Goal: Information Seeking & Learning: Check status

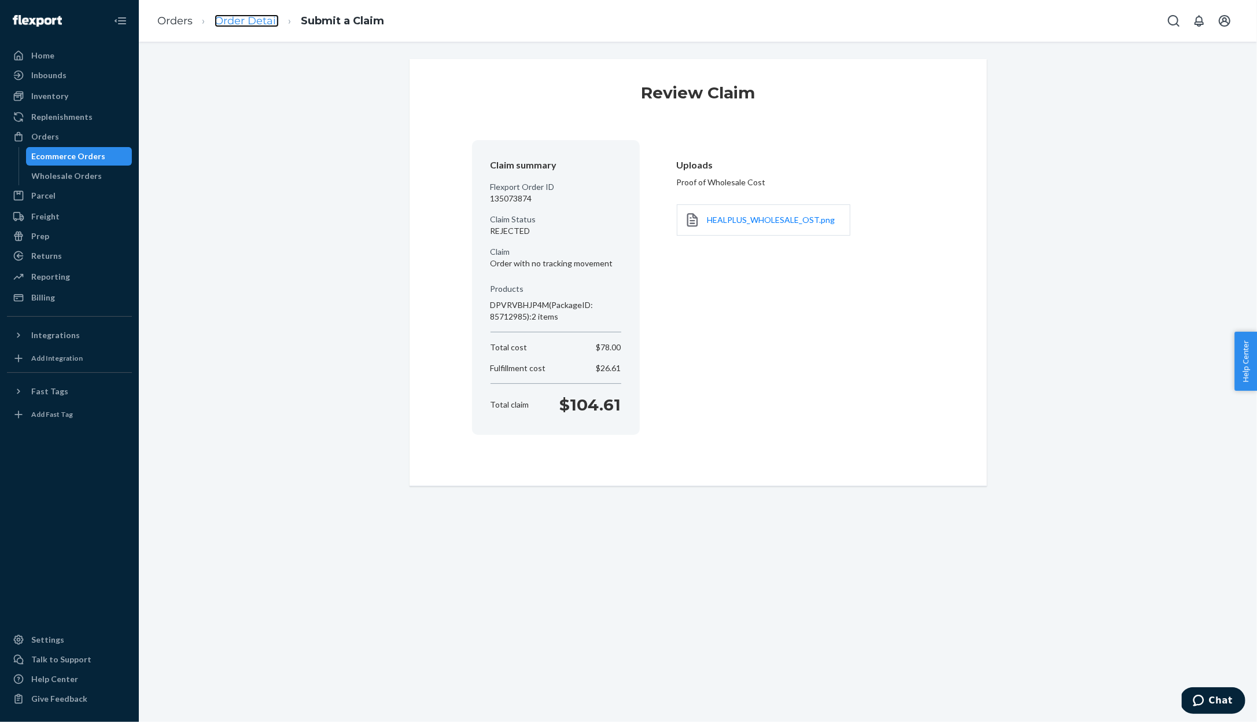
click at [250, 21] on link "Order Detail" at bounding box center [247, 20] width 64 height 13
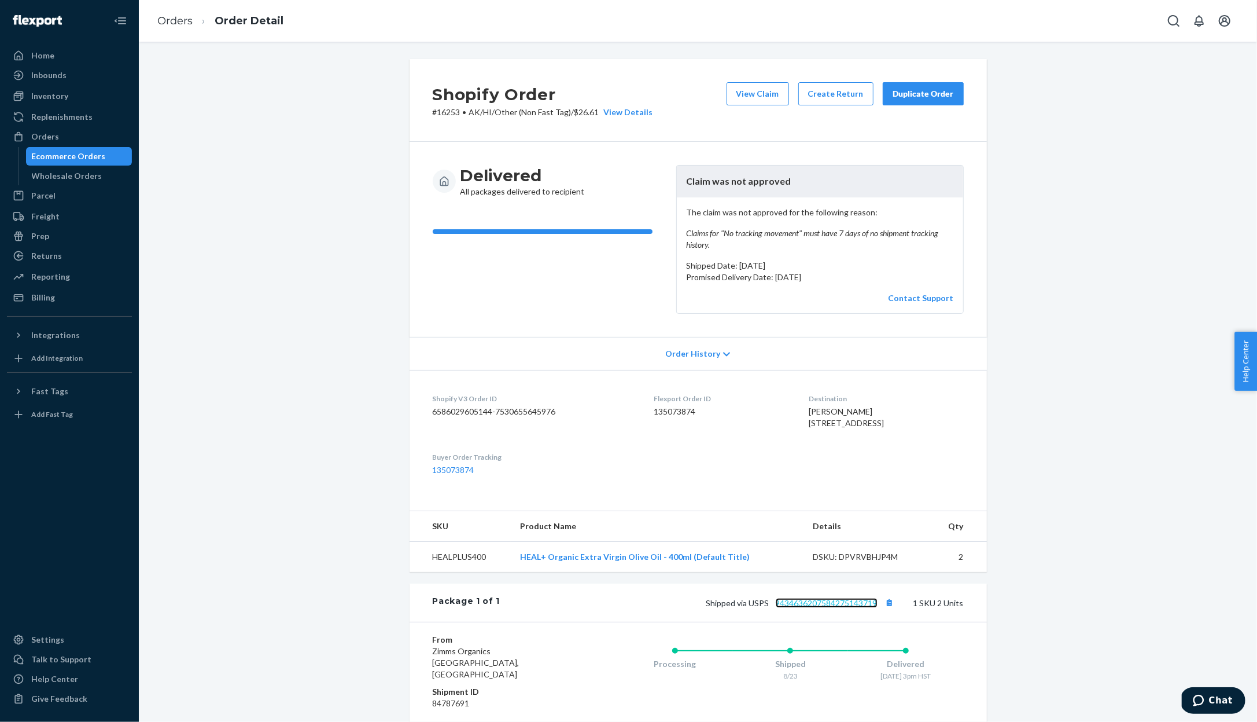
click at [801, 608] on link "9434636207584275143719" at bounding box center [827, 603] width 102 height 10
click at [809, 406] on div "[PERSON_NAME] [STREET_ADDRESS]" at bounding box center [886, 417] width 154 height 23
copy span "[PERSON_NAME]"
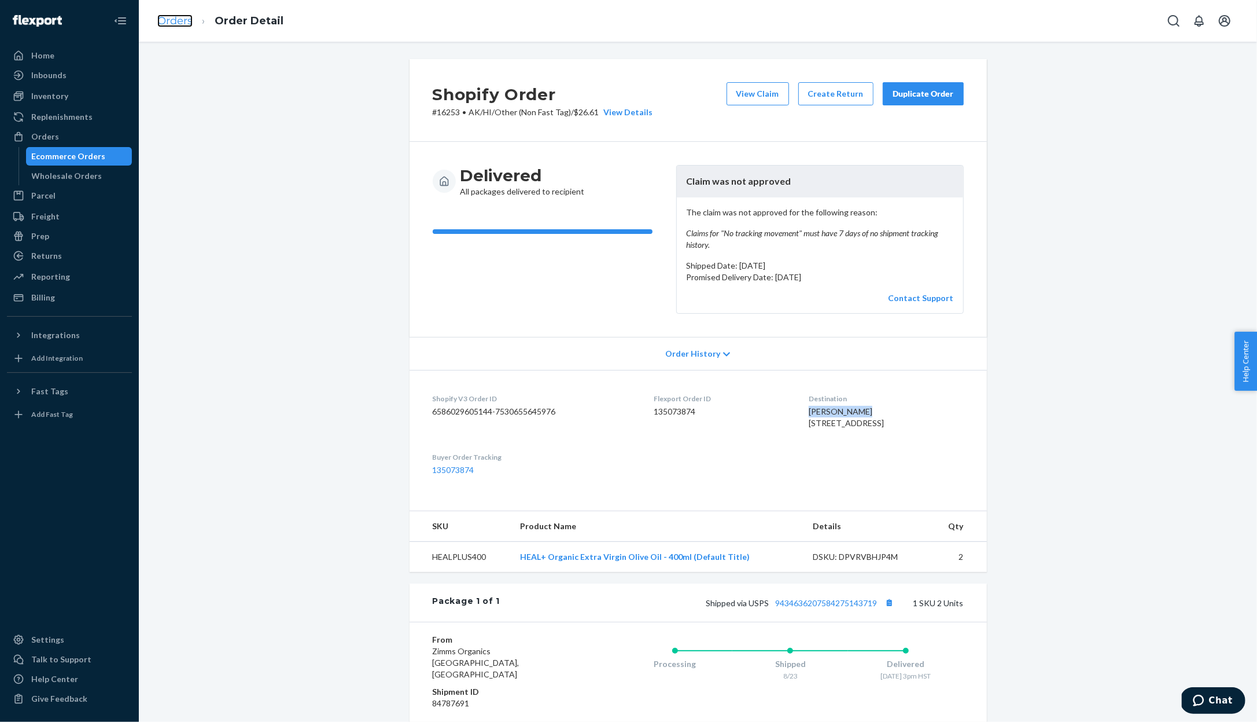
click at [176, 21] on link "Orders" at bounding box center [174, 20] width 35 height 13
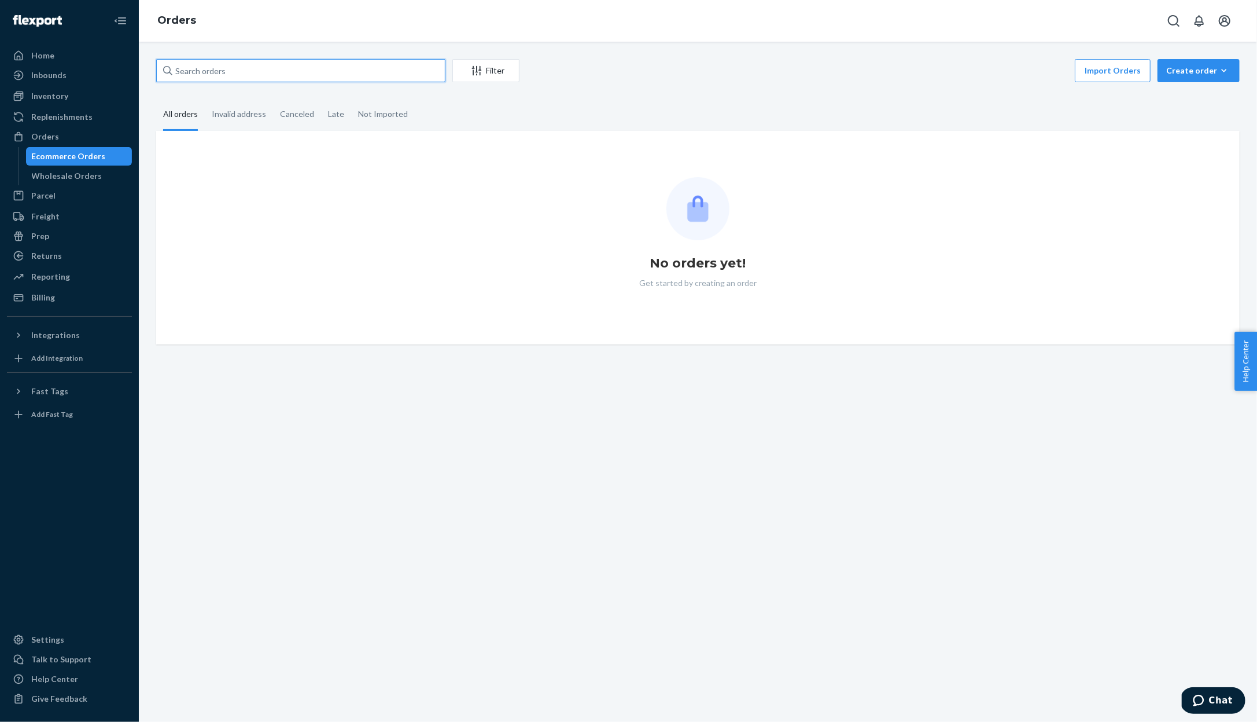
click at [257, 80] on input "text" at bounding box center [300, 70] width 289 height 23
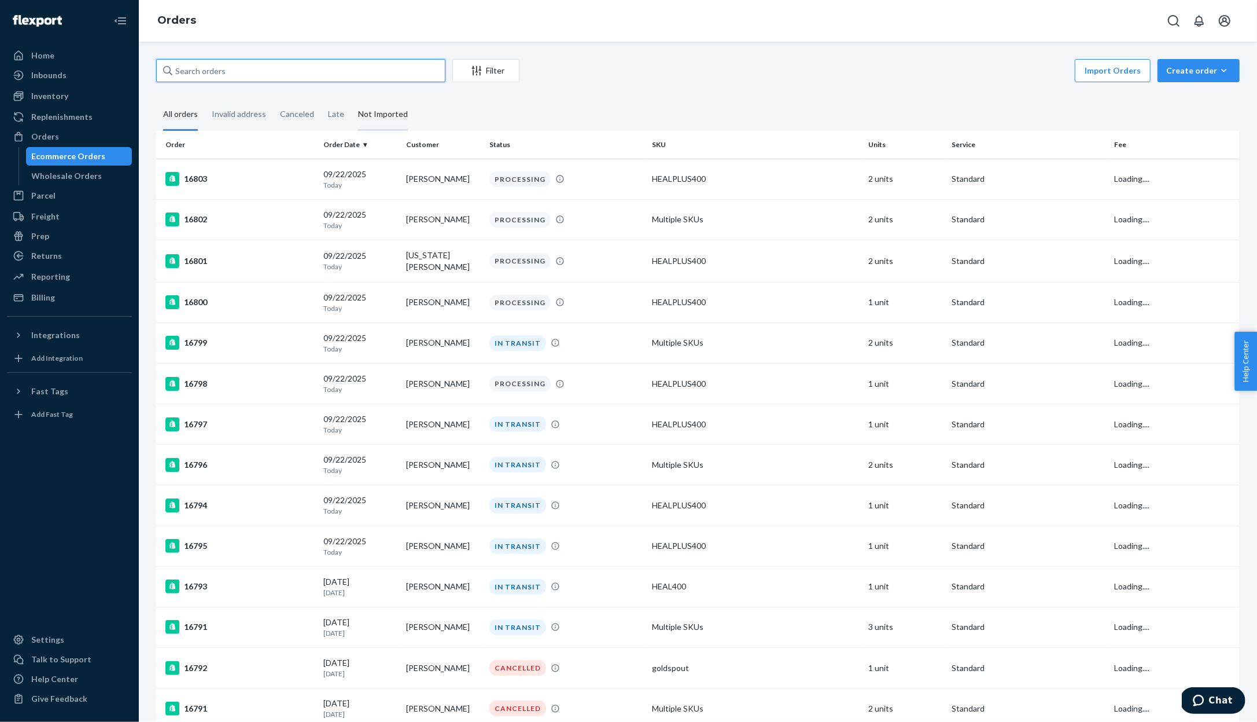
paste input "[PERSON_NAME]"
type input "[PERSON_NAME]"
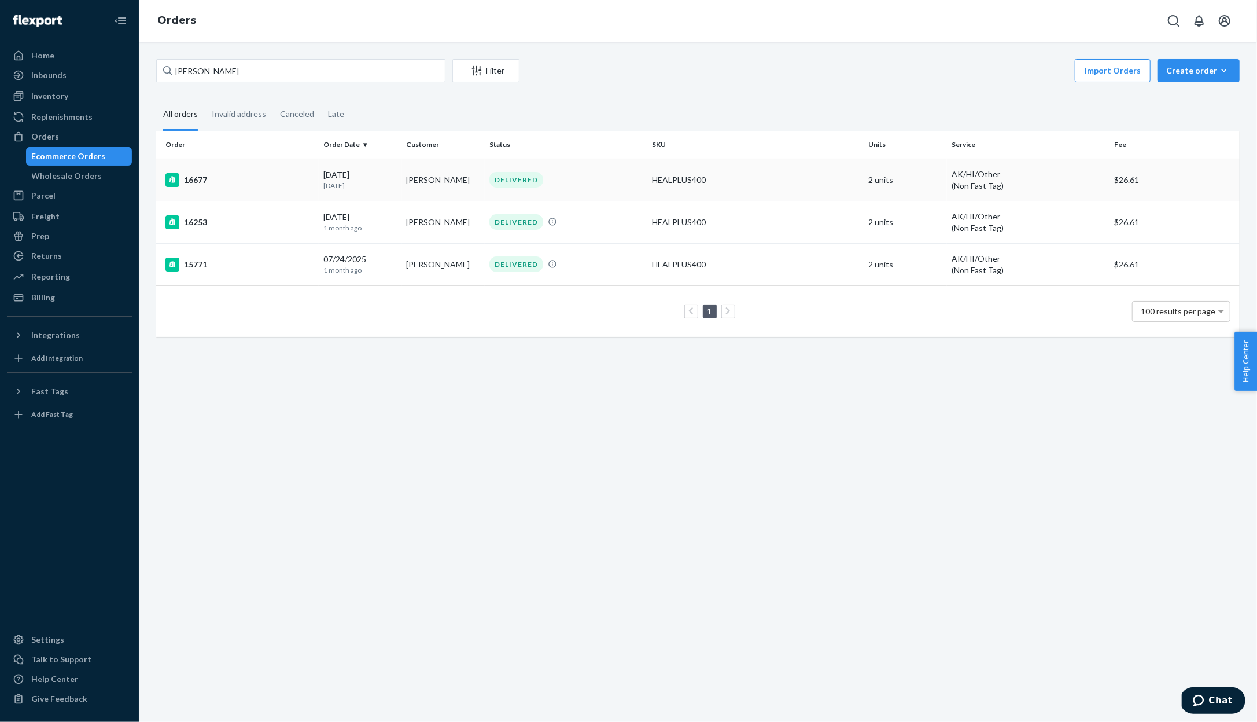
click at [296, 185] on div "16677" at bounding box center [239, 180] width 149 height 14
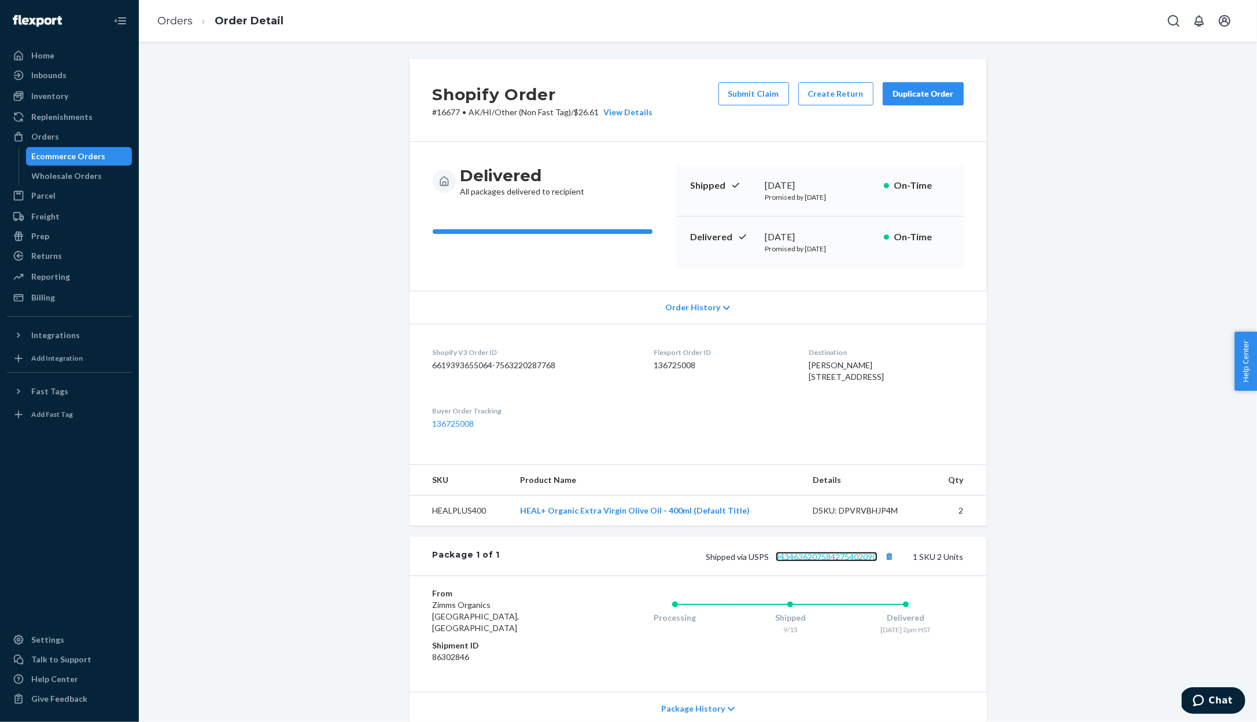
click at [831, 561] on link "9434636207584275402090" at bounding box center [827, 556] width 102 height 10
click at [185, 21] on link "Orders" at bounding box center [174, 20] width 35 height 13
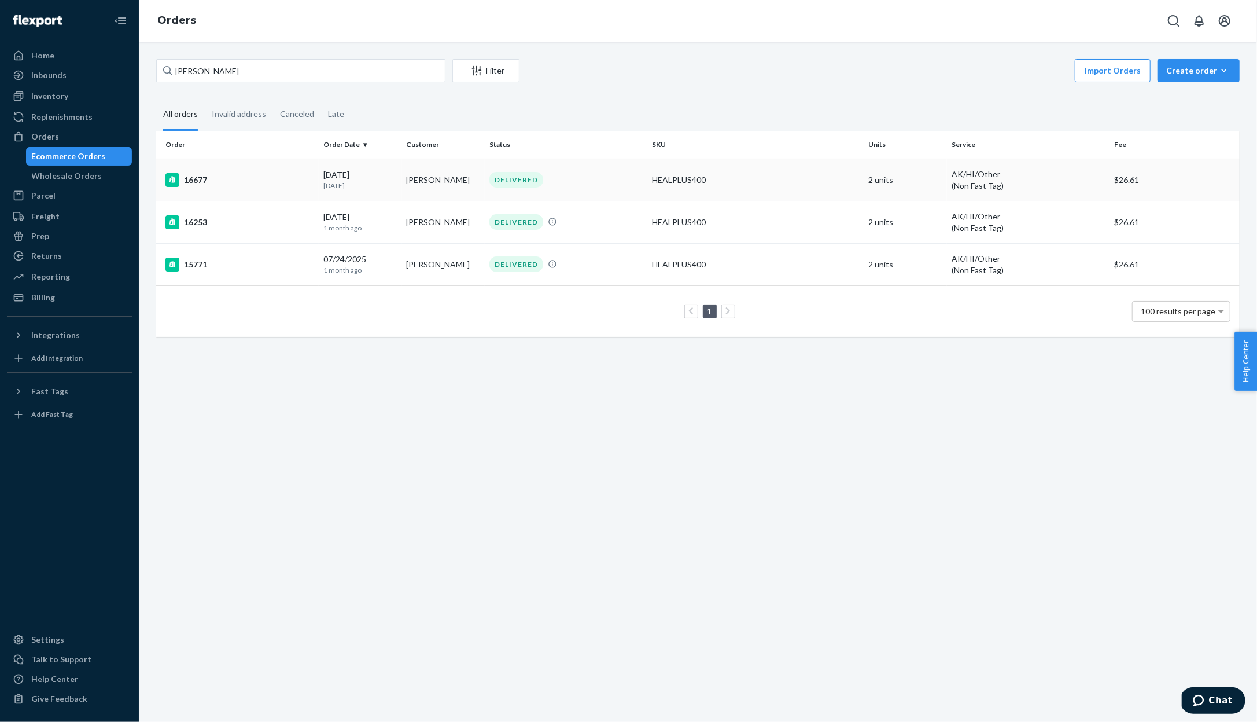
click at [298, 176] on div "16677" at bounding box center [239, 180] width 149 height 14
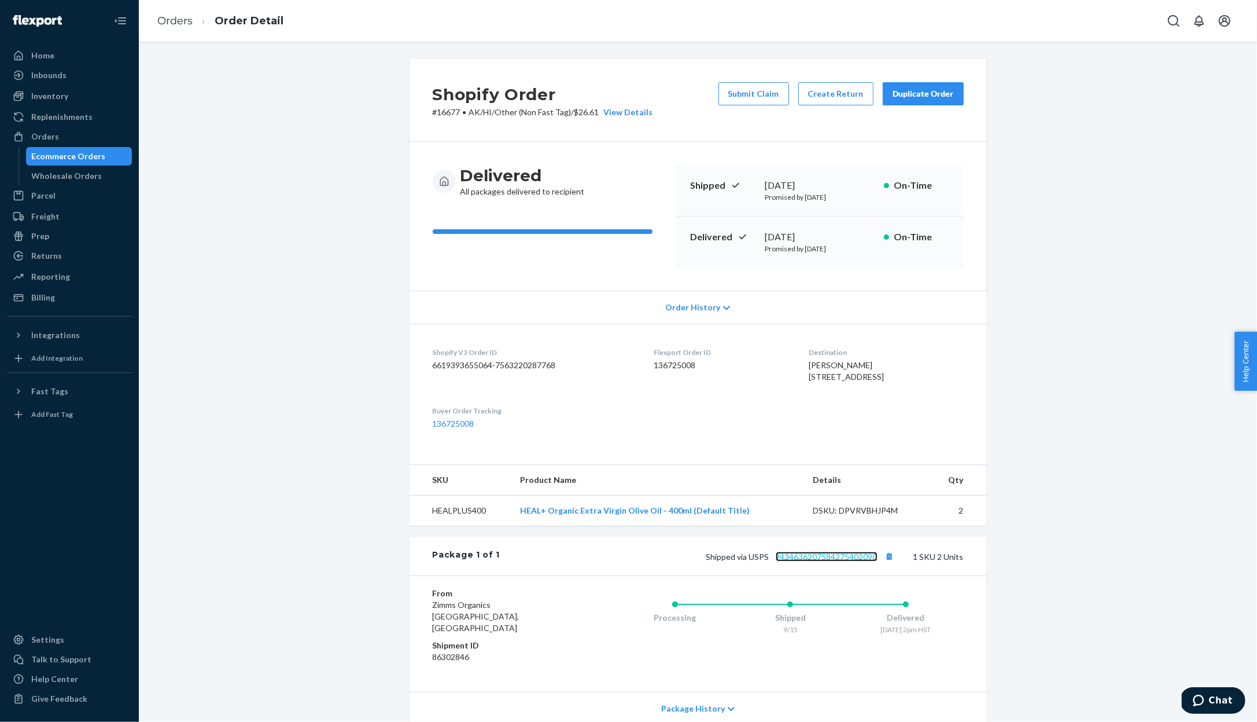
click at [830, 561] on link "9434636207584275402090" at bounding box center [827, 556] width 102 height 10
click at [176, 24] on link "Orders" at bounding box center [174, 20] width 35 height 13
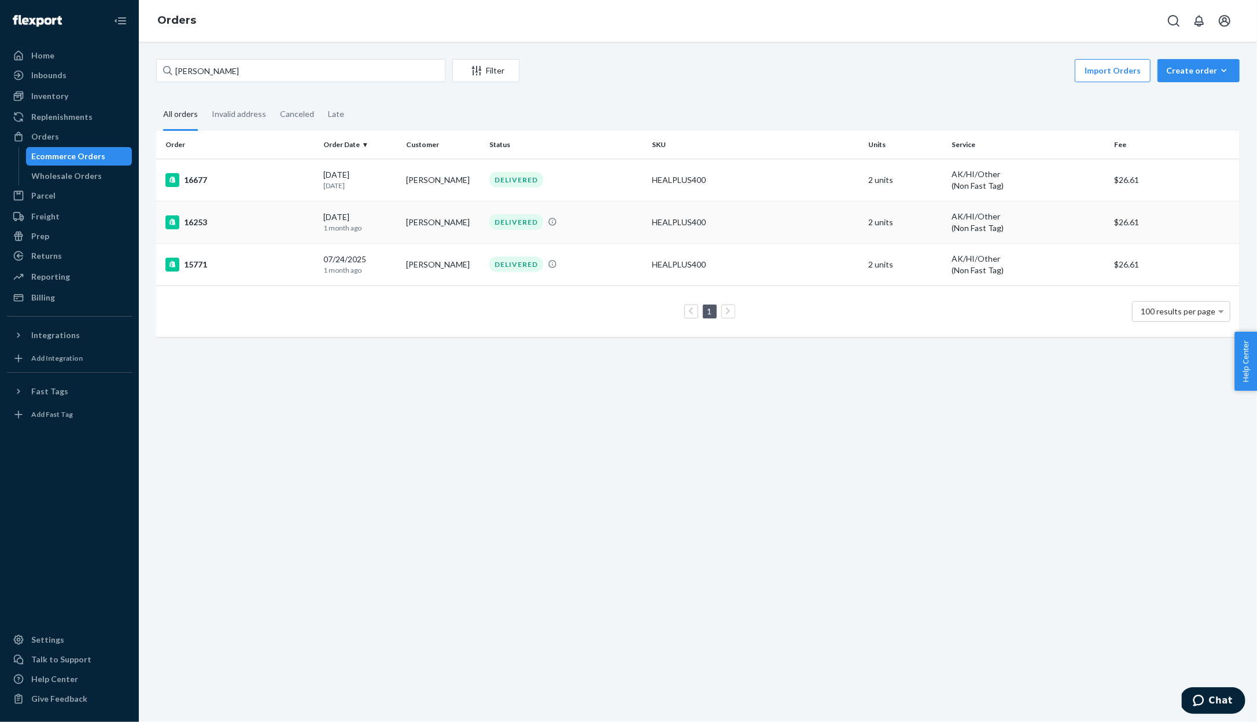
click at [321, 222] on td "[DATE] [DATE]" at bounding box center [360, 222] width 83 height 42
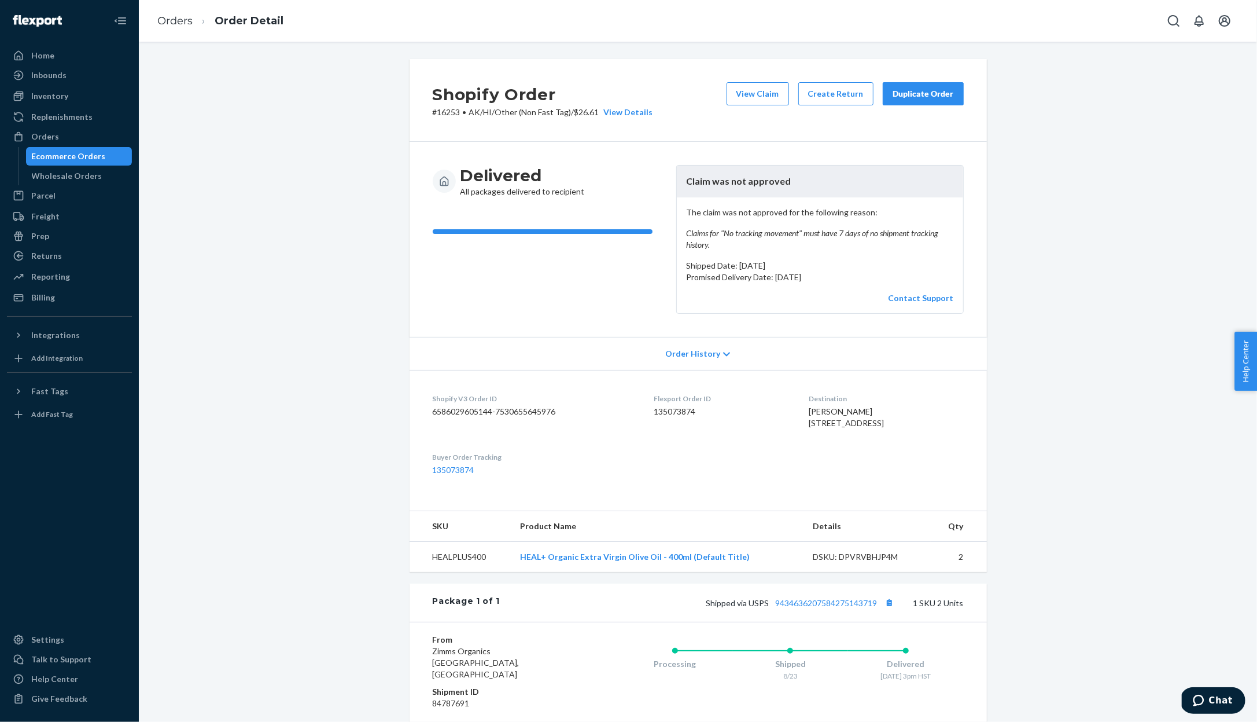
click at [705, 357] on span "Order History" at bounding box center [692, 354] width 55 height 12
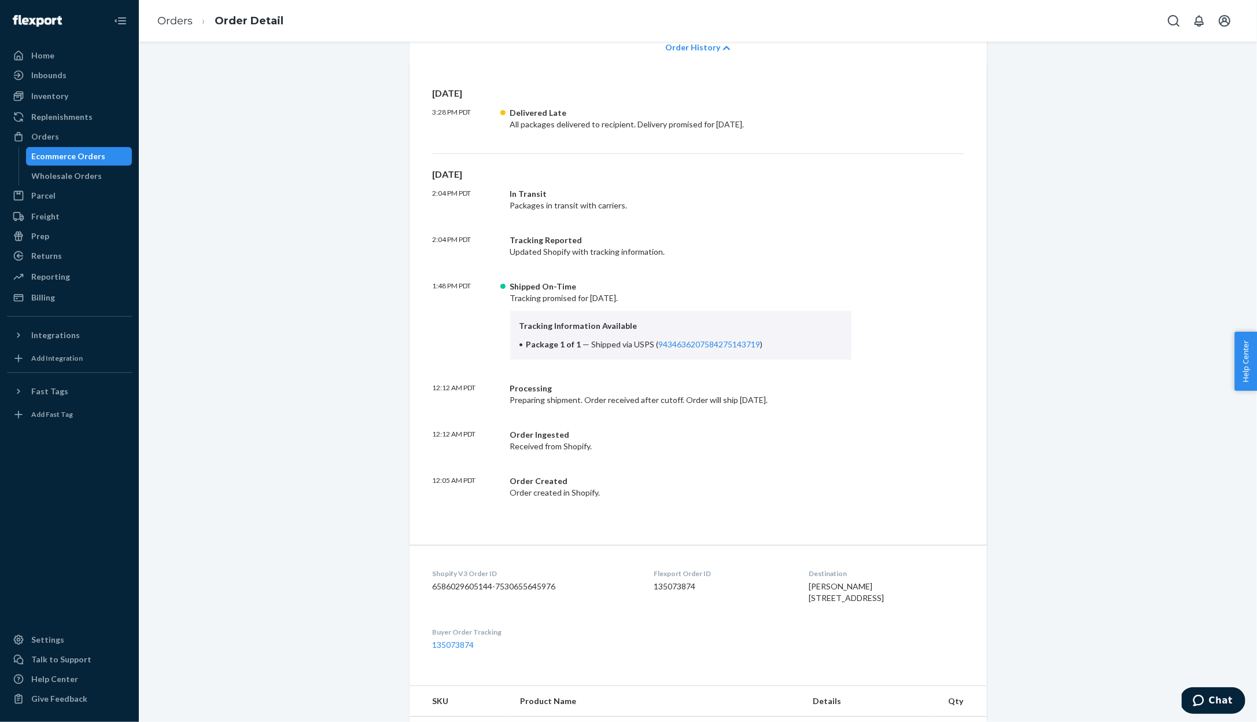
scroll to position [613, 0]
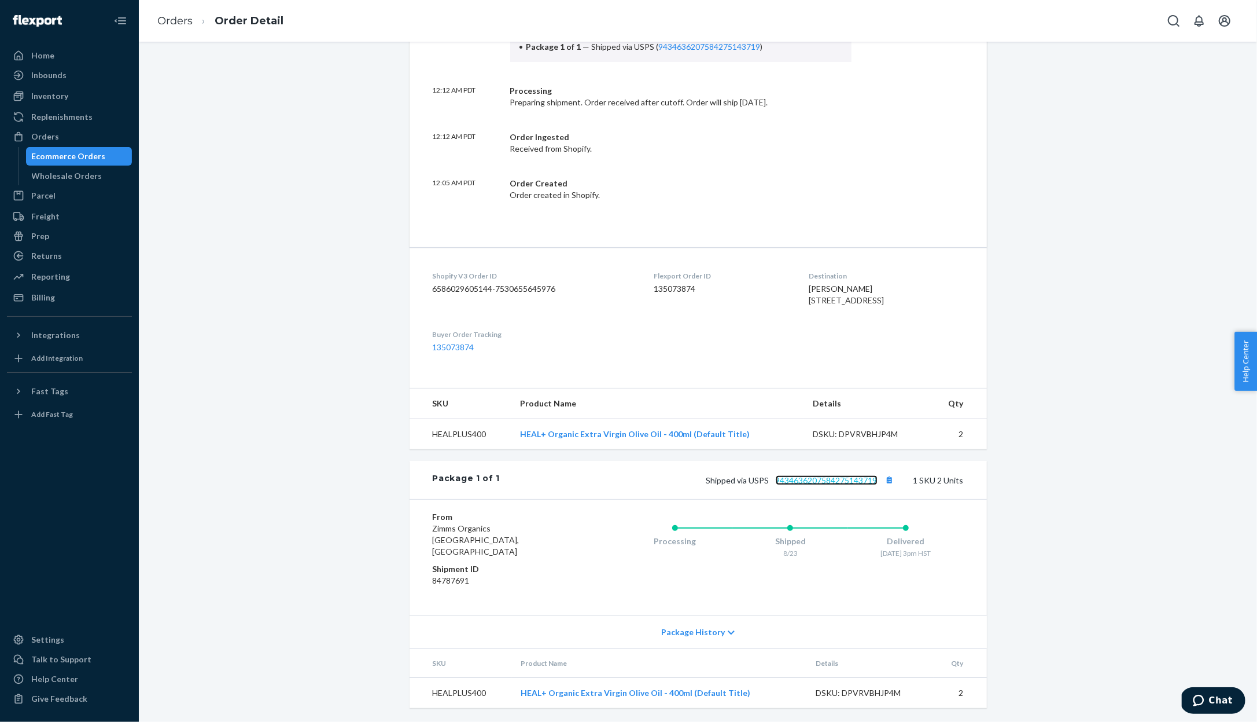
click at [829, 485] on link "9434636207584275143719" at bounding box center [827, 480] width 102 height 10
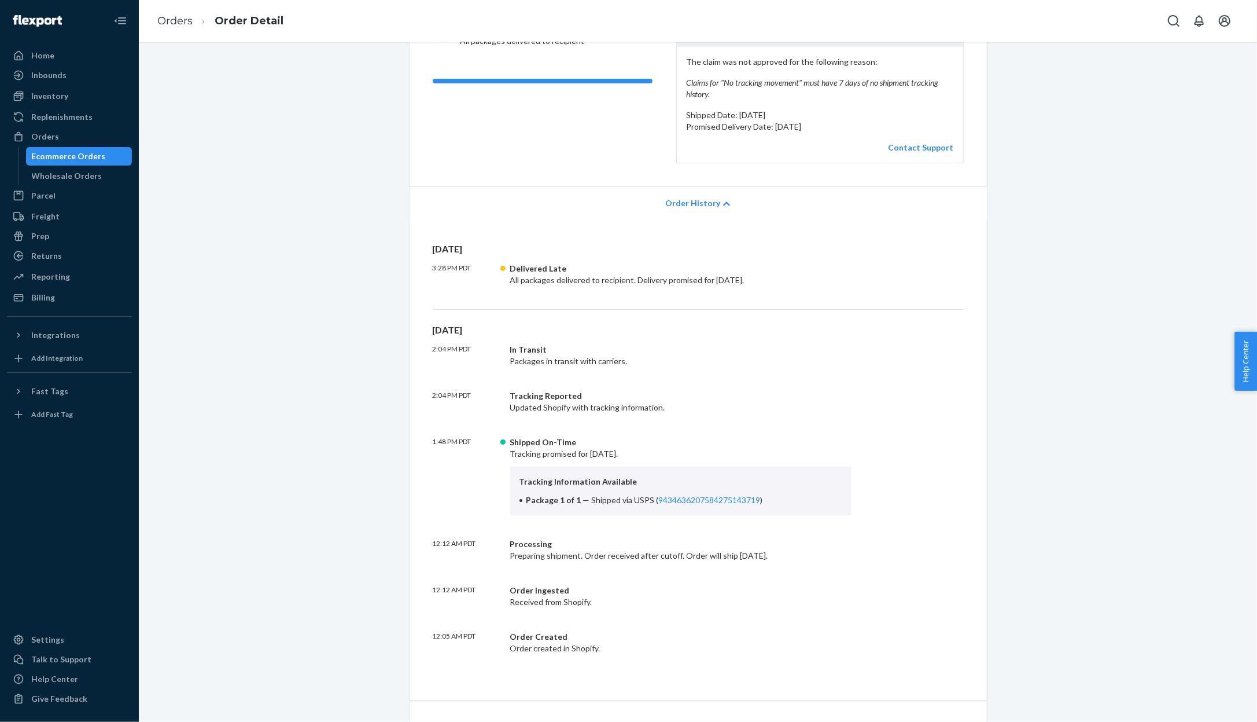
scroll to position [0, 0]
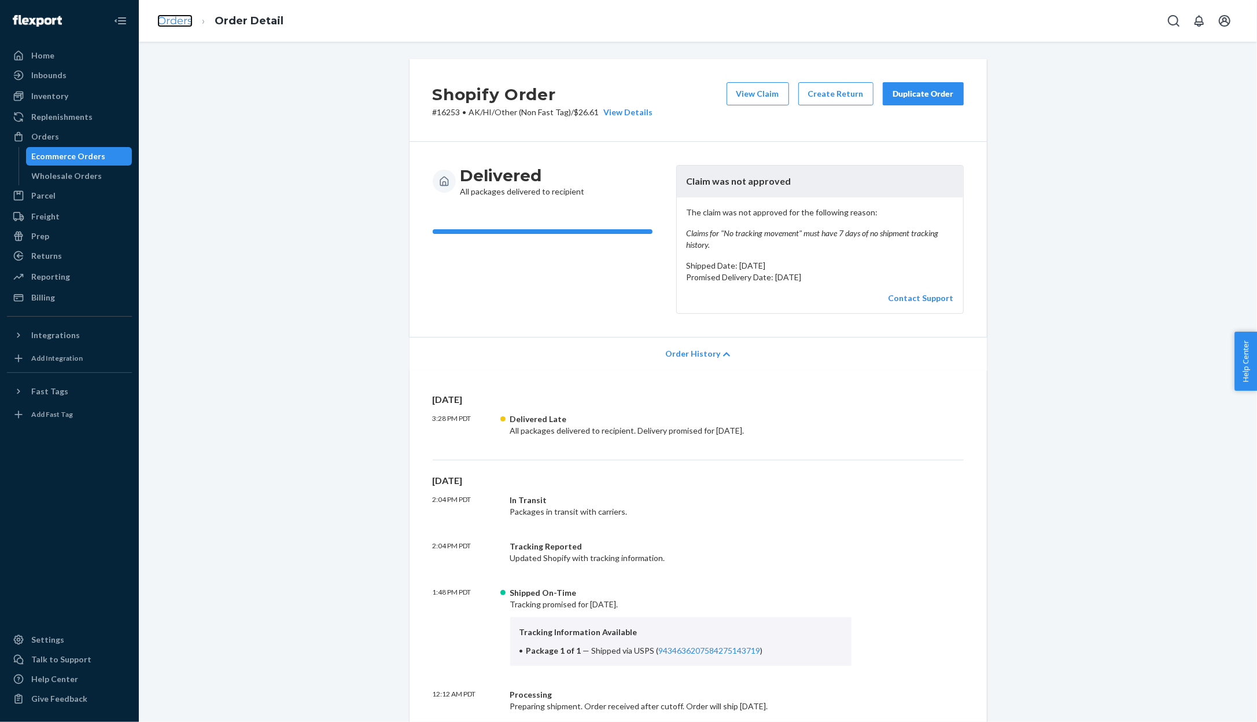
click at [169, 18] on link "Orders" at bounding box center [174, 20] width 35 height 13
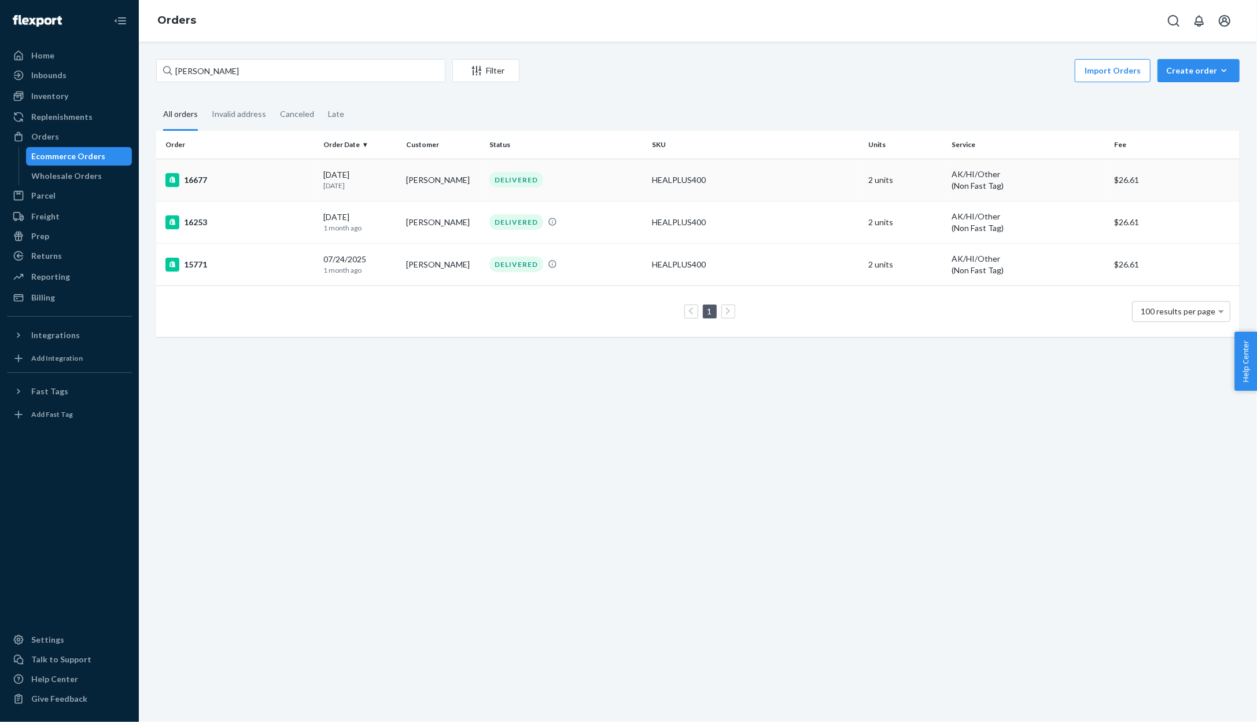
click at [434, 172] on td "[PERSON_NAME]" at bounding box center [443, 180] width 83 height 42
